Goal: Transaction & Acquisition: Download file/media

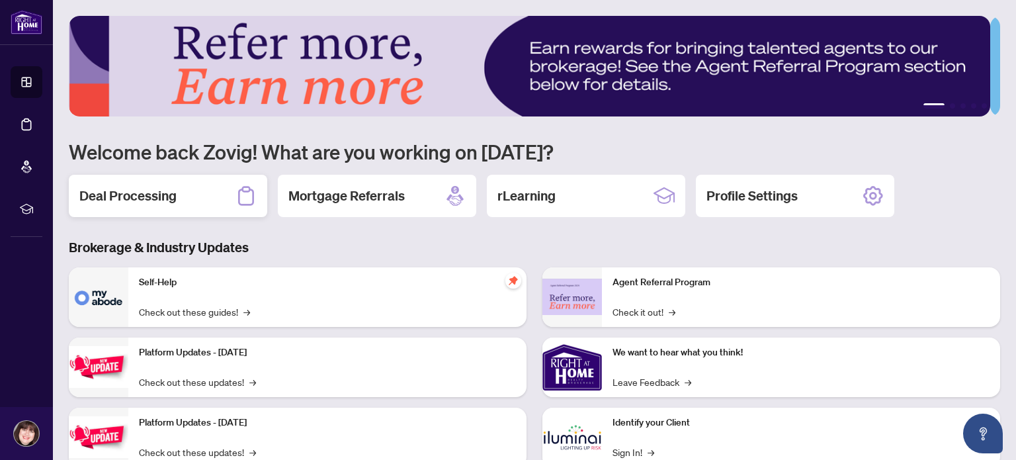
click at [204, 190] on div "Deal Processing" at bounding box center [168, 196] width 198 height 42
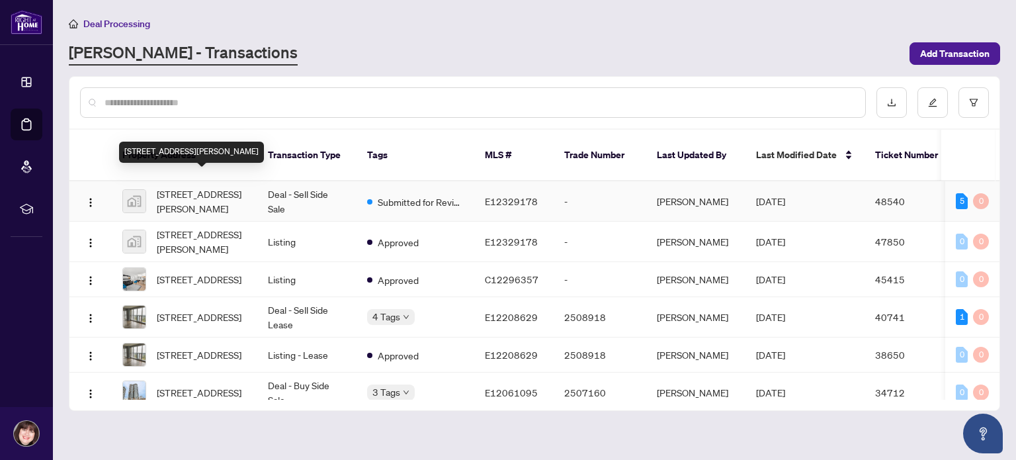
click at [239, 186] on span "[STREET_ADDRESS][PERSON_NAME]" at bounding box center [202, 200] width 90 height 29
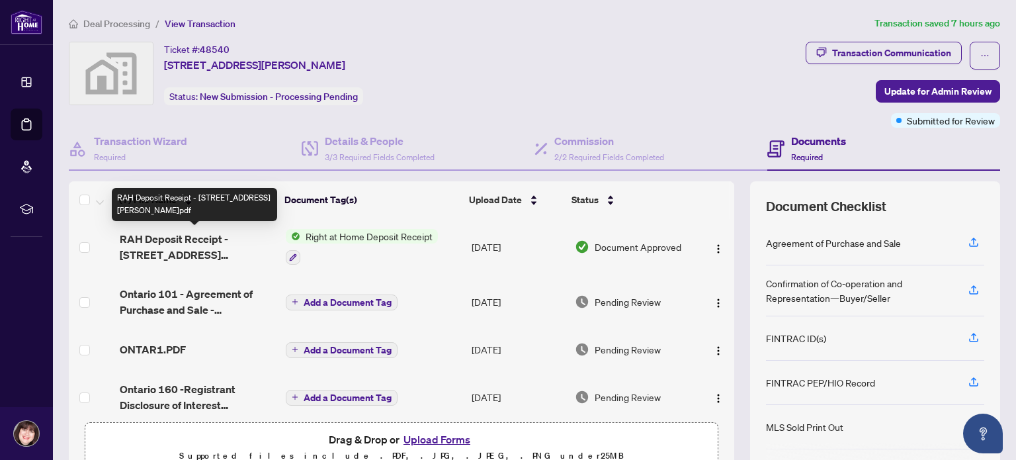
click at [206, 240] on span "RAH Deposit Receipt - [STREET_ADDRESS][PERSON_NAME]pdf" at bounding box center [197, 247] width 155 height 32
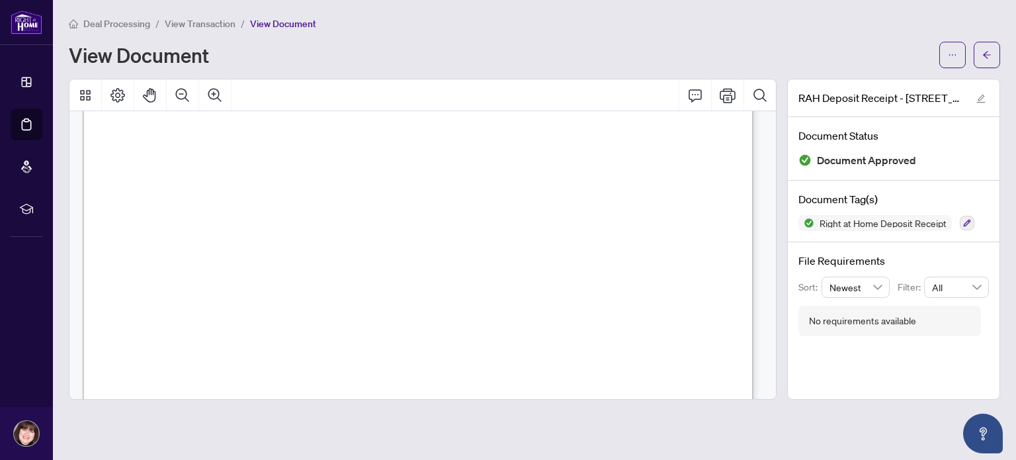
scroll to position [463, 0]
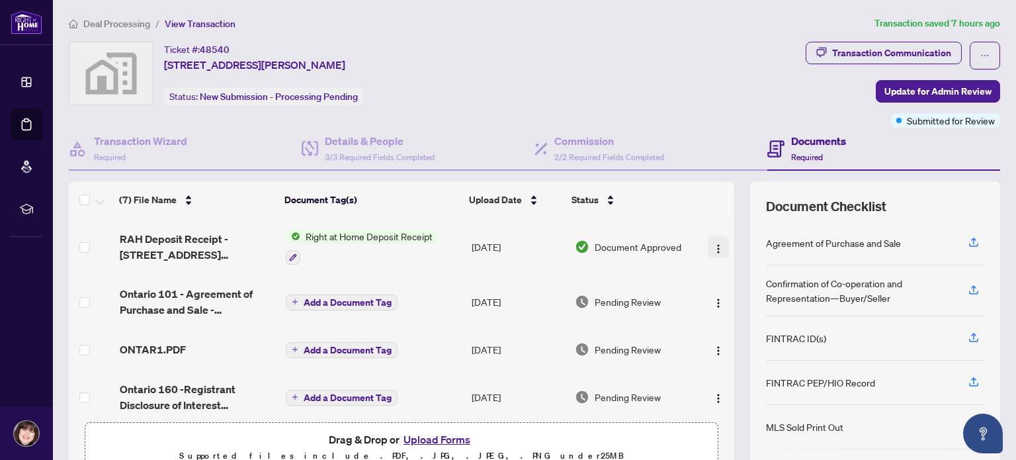
click at [713, 245] on img "button" at bounding box center [718, 248] width 11 height 11
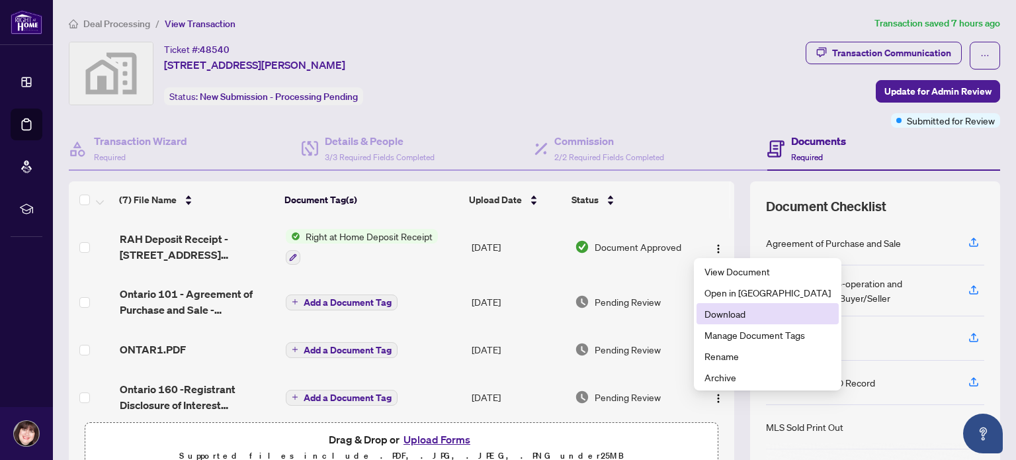
click at [762, 307] on span "Download" at bounding box center [767, 313] width 126 height 15
